Goal: Navigation & Orientation: Understand site structure

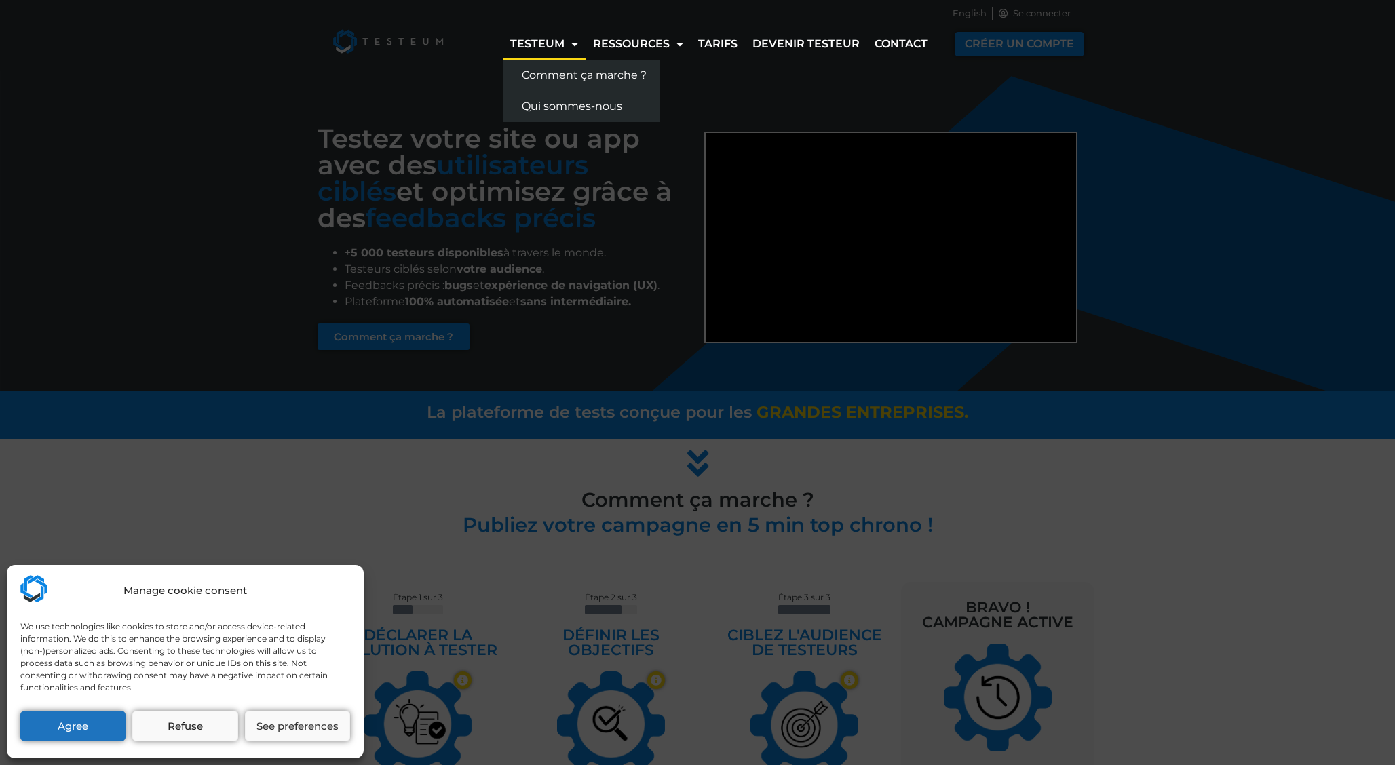
click at [385, 45] on div "Manage cookie consent We use technologies like cookies to store and/or access d…" at bounding box center [697, 382] width 1395 height 765
click at [83, 725] on button "Agree" at bounding box center [72, 726] width 105 height 31
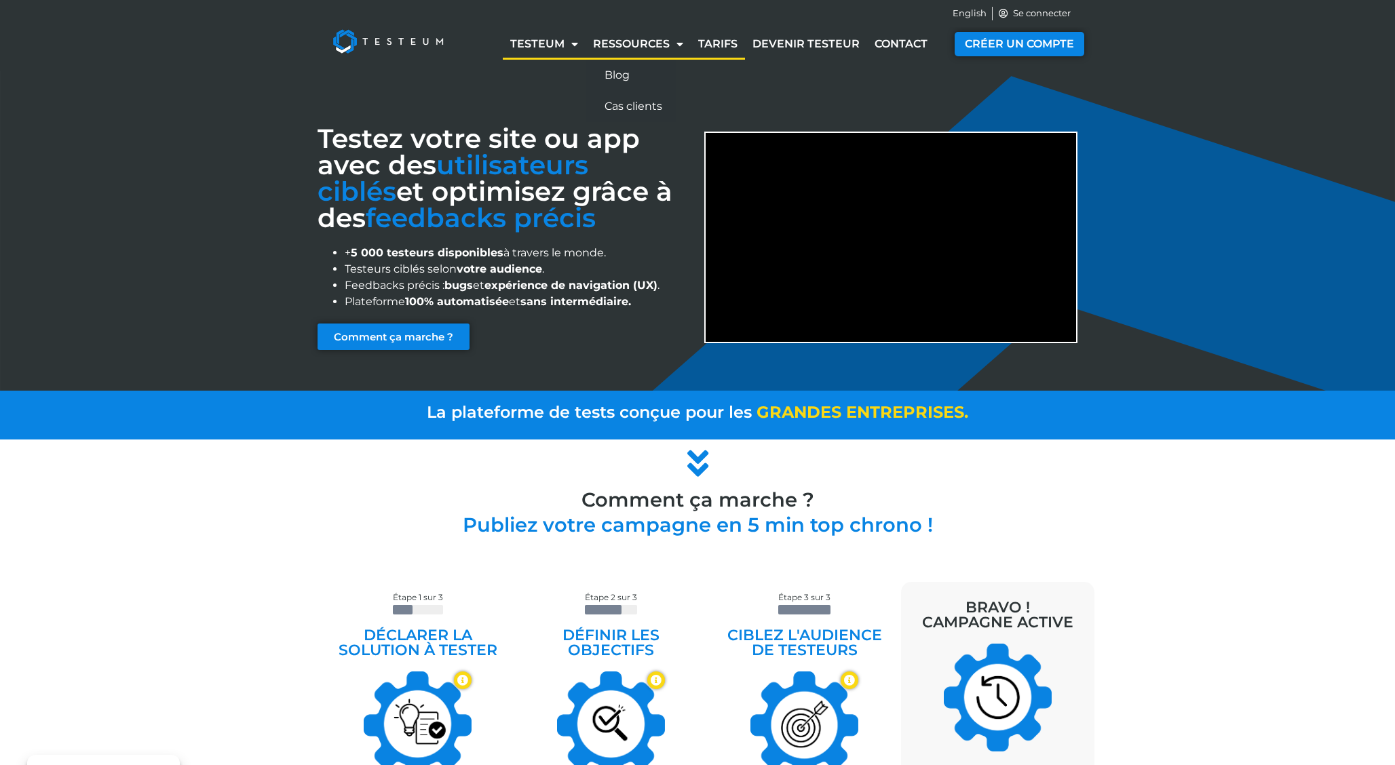
click at [715, 55] on link "Tarifs" at bounding box center [718, 44] width 54 height 31
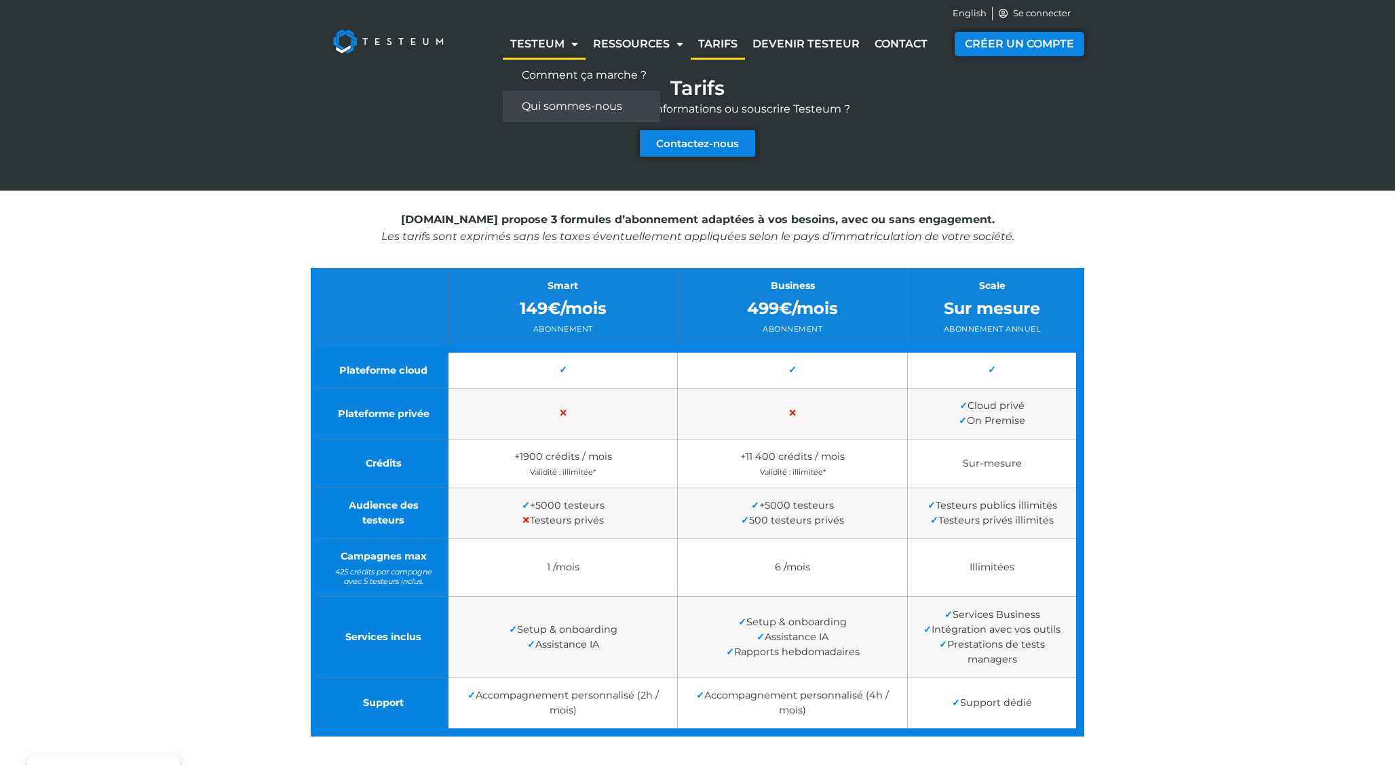
click at [538, 109] on link "Qui sommes-nous" at bounding box center [581, 106] width 157 height 31
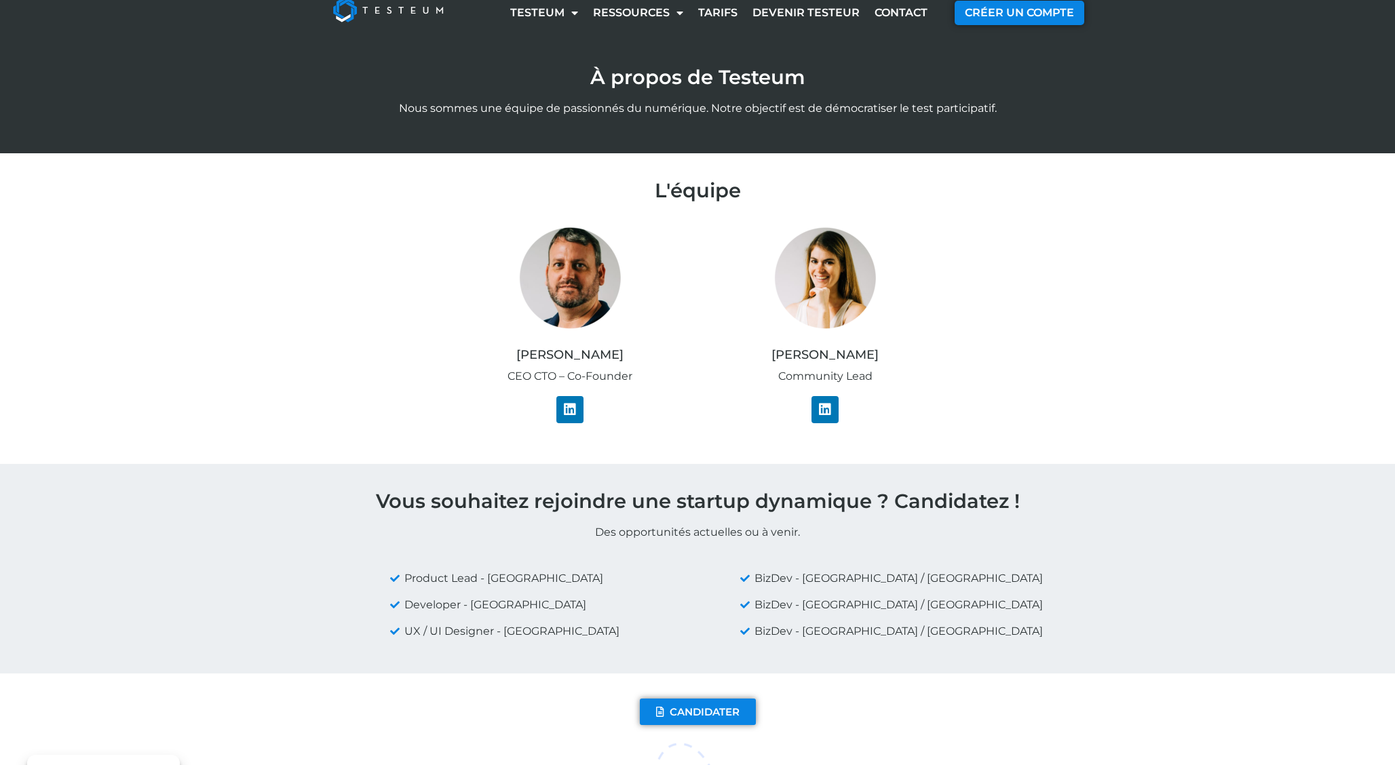
scroll to position [32, 0]
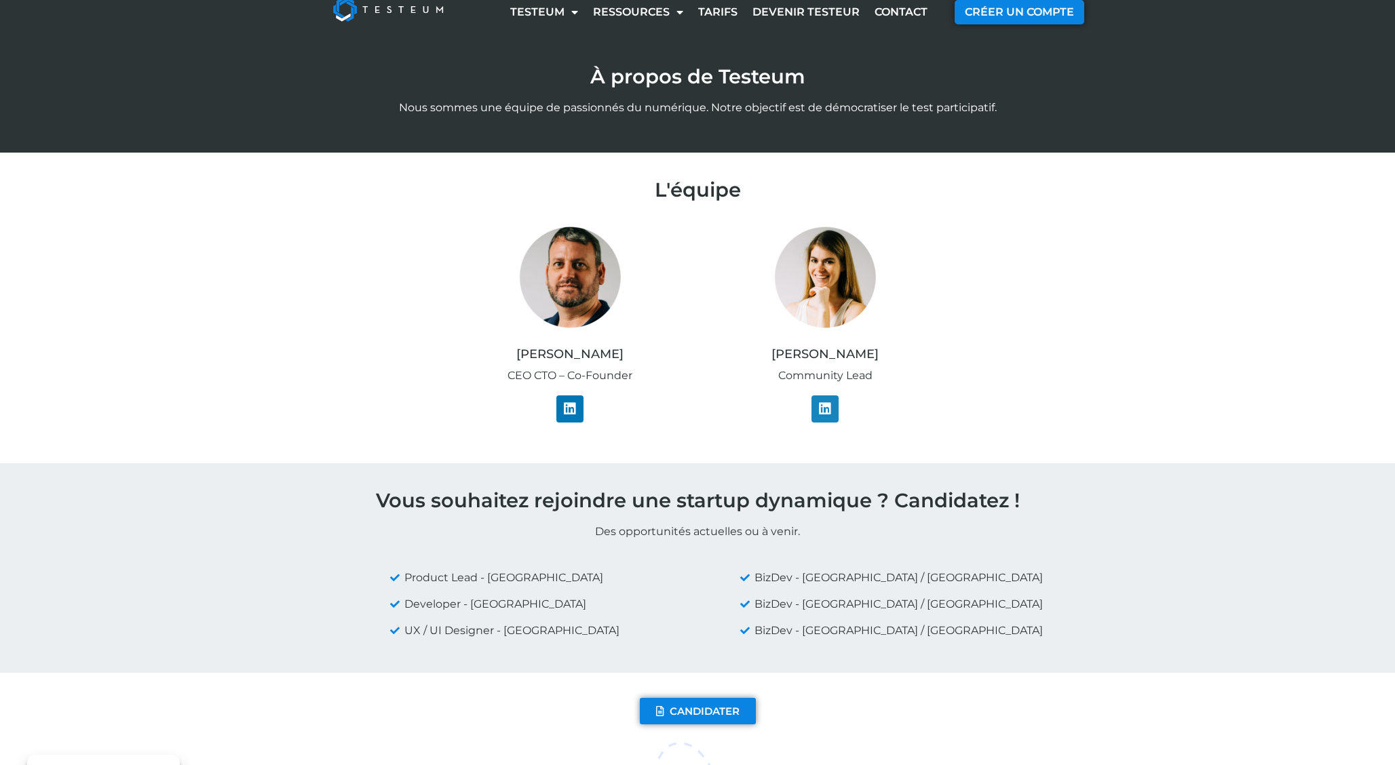
click at [836, 416] on link "Linkedin" at bounding box center [825, 409] width 27 height 27
